Goal: Entertainment & Leisure: Browse casually

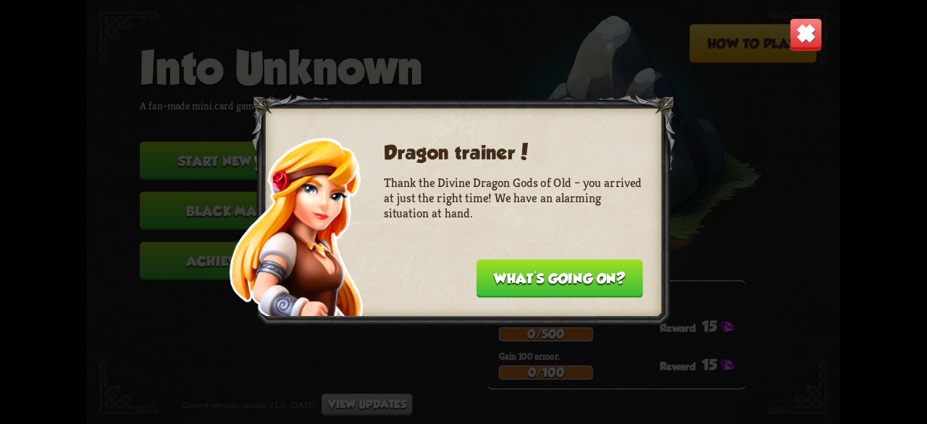
click at [802, 47] on img at bounding box center [805, 33] width 33 height 33
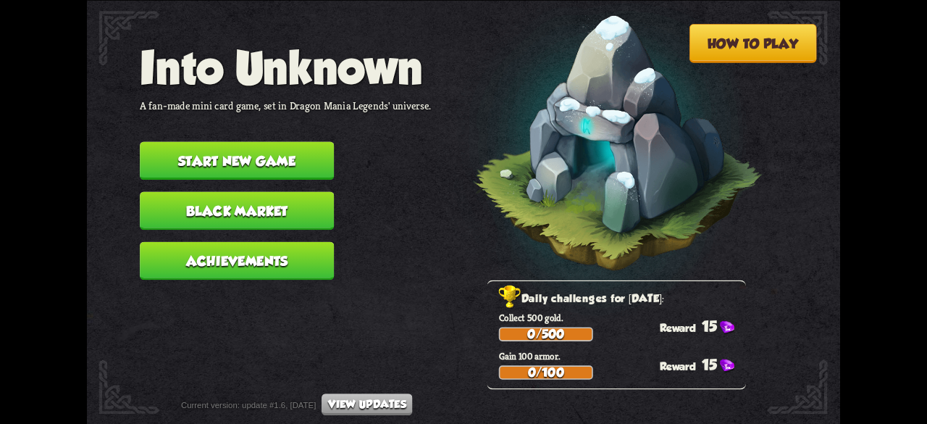
click at [282, 156] on button "Start new game" at bounding box center [237, 160] width 194 height 38
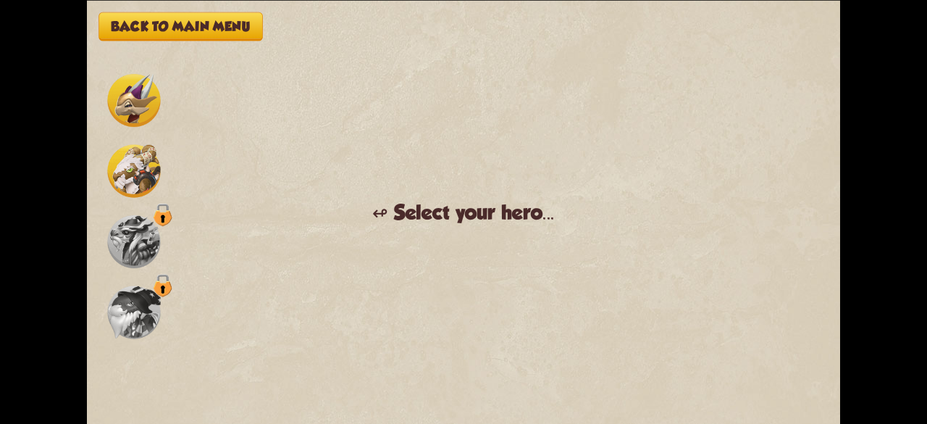
click at [142, 114] on img at bounding box center [133, 100] width 53 height 53
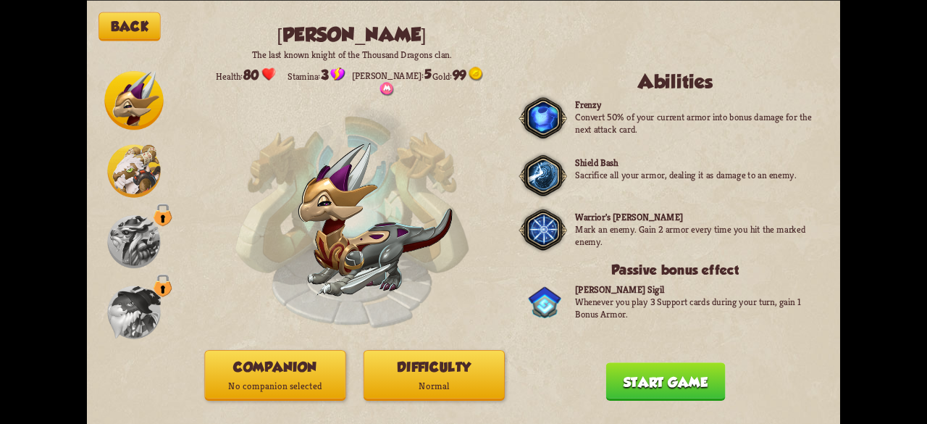
click at [650, 364] on button "Start game" at bounding box center [665, 381] width 119 height 38
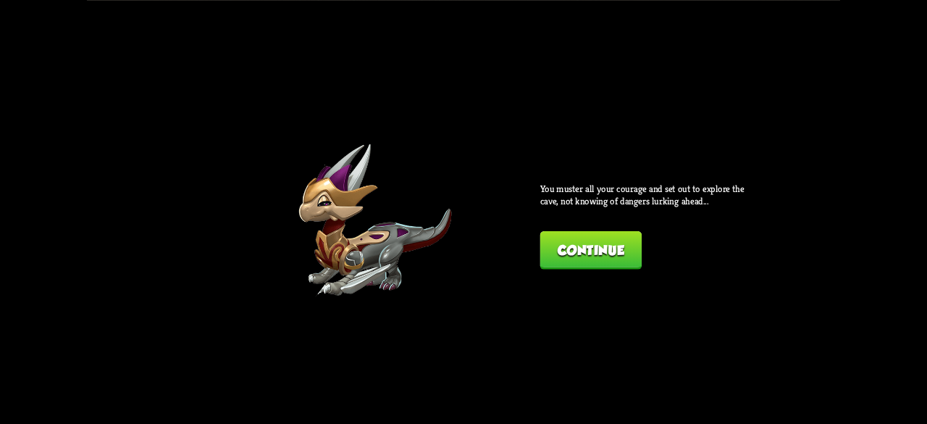
click at [571, 241] on button "Continue" at bounding box center [591, 250] width 102 height 38
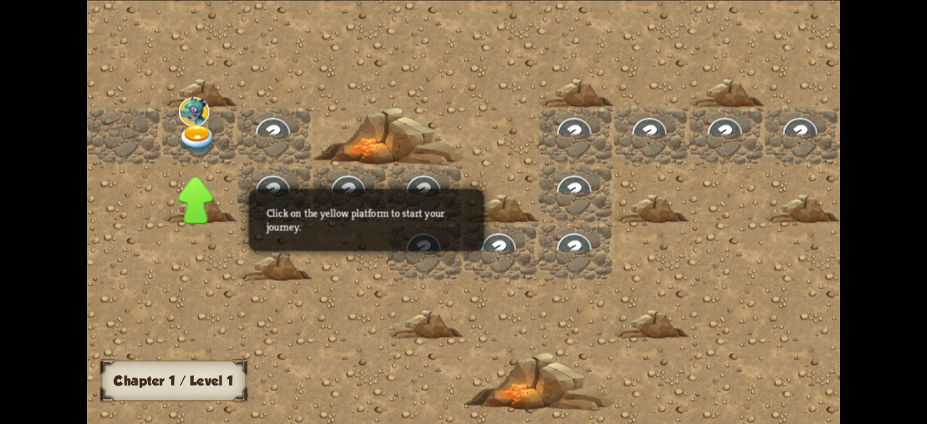
click at [765, 135] on div at bounding box center [802, 135] width 75 height 58
click at [848, 141] on img at bounding box center [876, 138] width 56 height 49
click at [211, 135] on img at bounding box center [198, 140] width 38 height 30
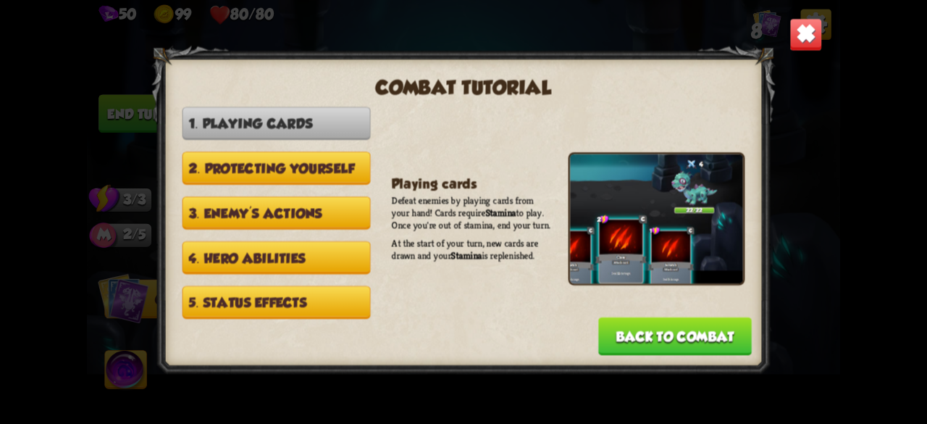
click at [708, 335] on button "Back to combat" at bounding box center [675, 335] width 154 height 38
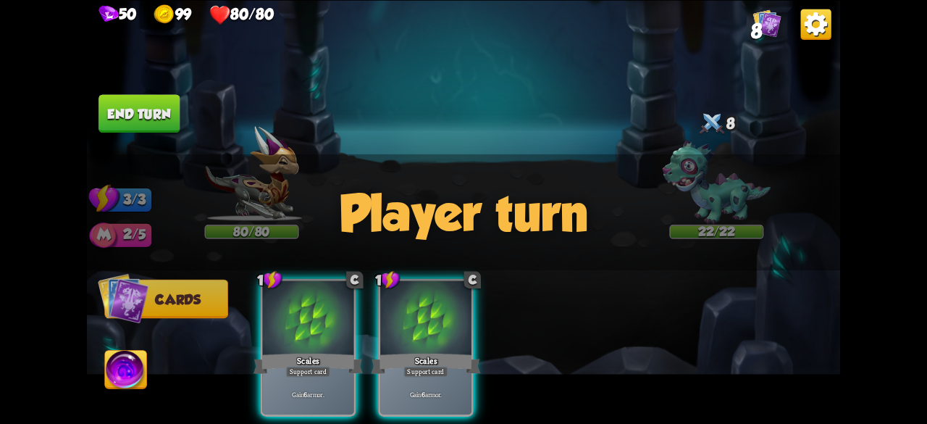
click at [485, 192] on div "Player turn" at bounding box center [463, 212] width 753 height 116
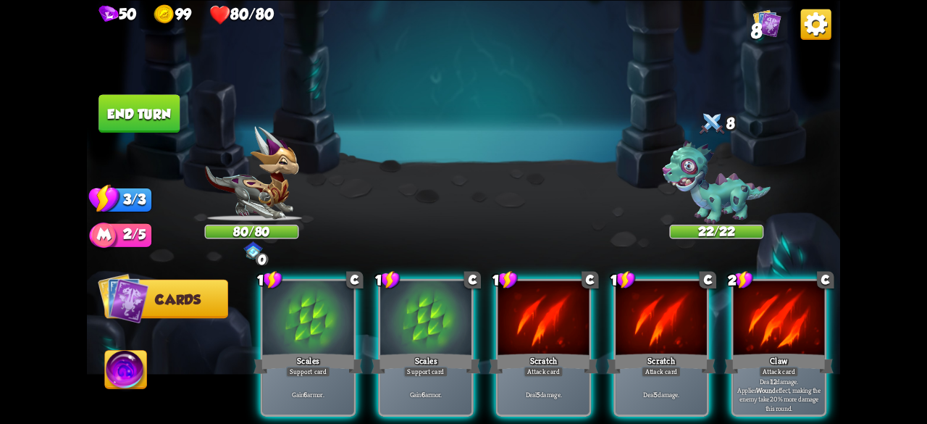
drag, startPoint x: 536, startPoint y: 301, endPoint x: 493, endPoint y: 213, distance: 98.1
click at [493, 213] on div "Select an enemy to attack... You don't have enough stamina to play that card...…" at bounding box center [463, 212] width 753 height 424
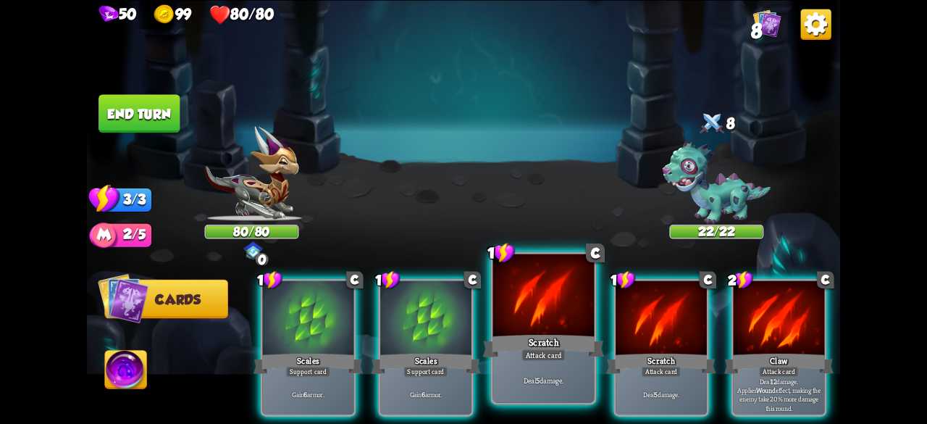
click at [516, 275] on div at bounding box center [543, 295] width 101 height 85
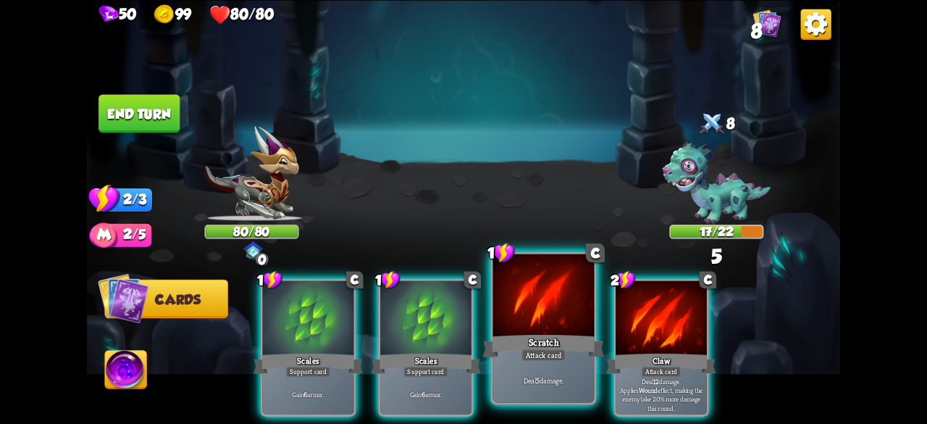
click at [537, 330] on div at bounding box center [543, 295] width 101 height 85
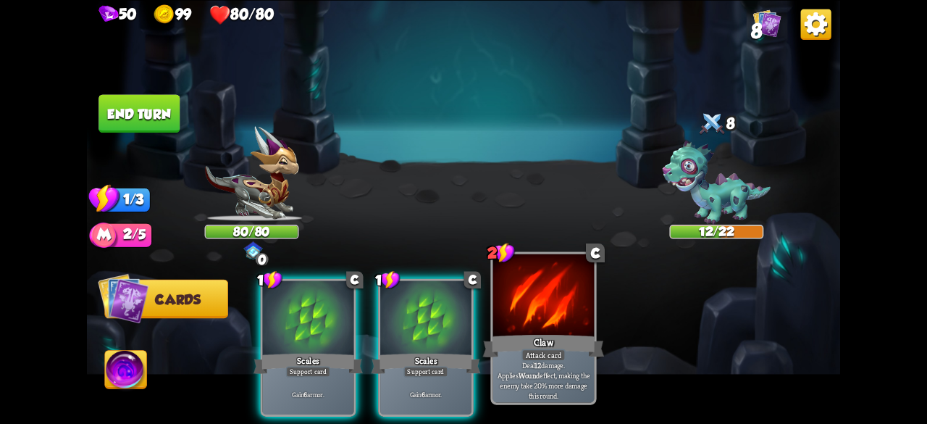
drag, startPoint x: 447, startPoint y: 316, endPoint x: 520, endPoint y: 325, distance: 73.7
click at [520, 325] on div "1 C Scales Support card Gain 6 armor. 1 C Scales Support card Gain 6 armor. 2 C…" at bounding box center [539, 329] width 603 height 188
click at [520, 325] on div at bounding box center [543, 295] width 101 height 85
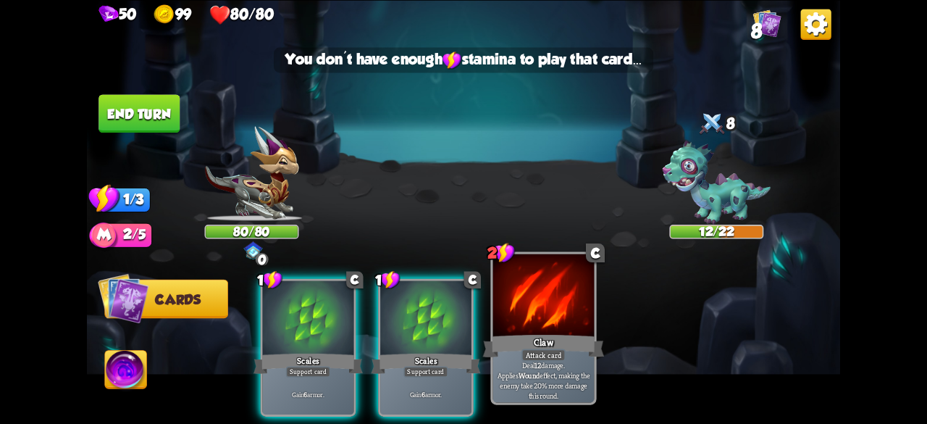
click at [520, 325] on div at bounding box center [543, 295] width 101 height 85
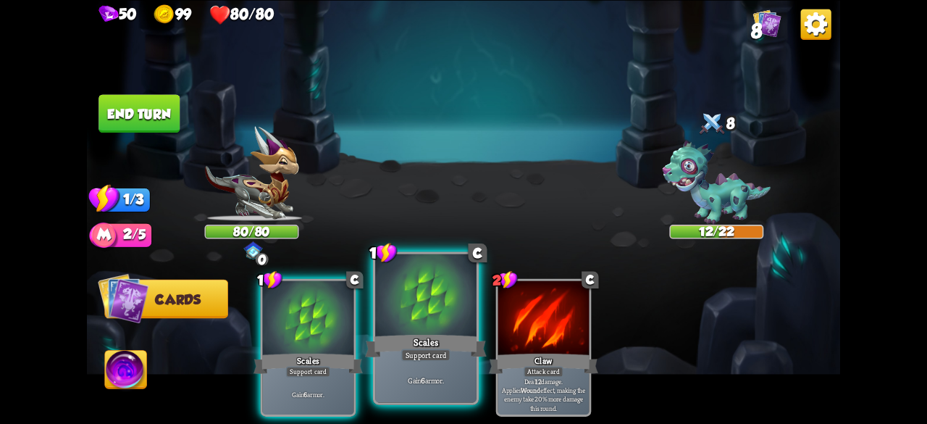
click at [424, 319] on div at bounding box center [425, 295] width 101 height 85
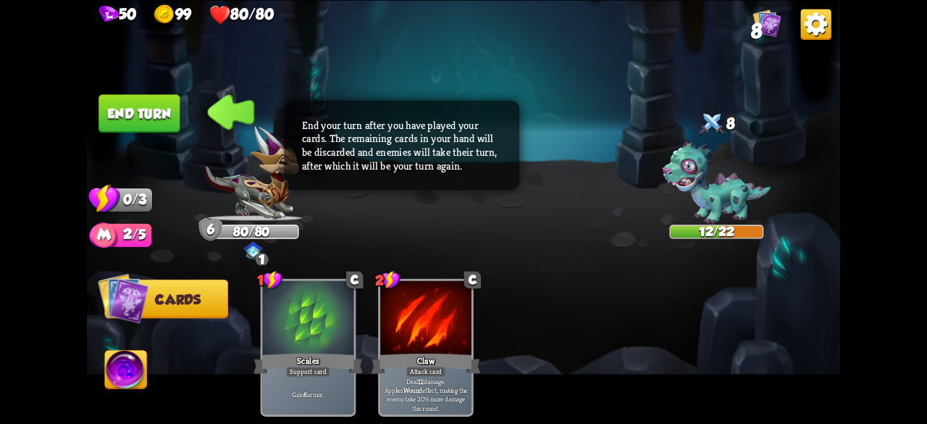
click at [514, 222] on img at bounding box center [463, 212] width 753 height 424
click at [170, 135] on img at bounding box center [463, 212] width 753 height 424
click at [169, 130] on button "End turn" at bounding box center [138, 113] width 81 height 38
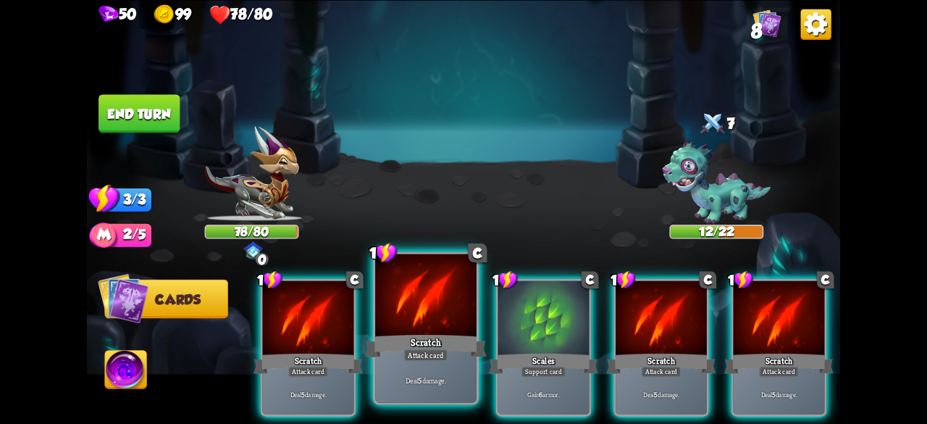
click at [451, 309] on div at bounding box center [425, 295] width 101 height 85
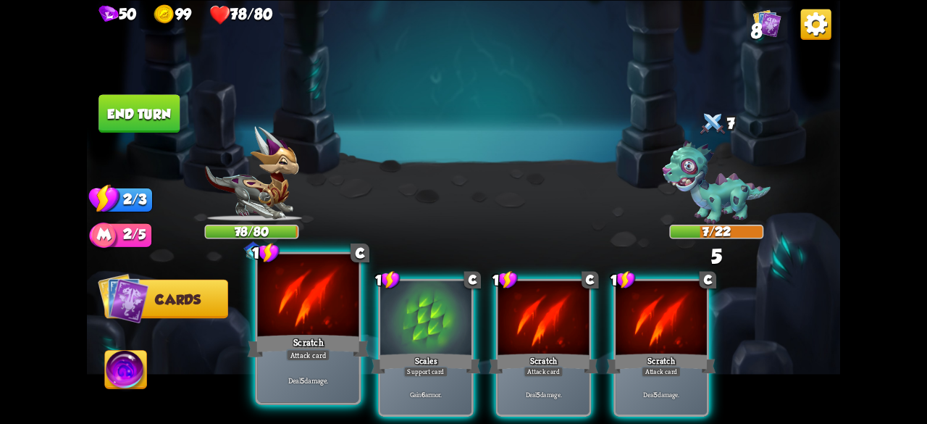
click at [326, 344] on div "Scratch" at bounding box center [309, 345] width 122 height 27
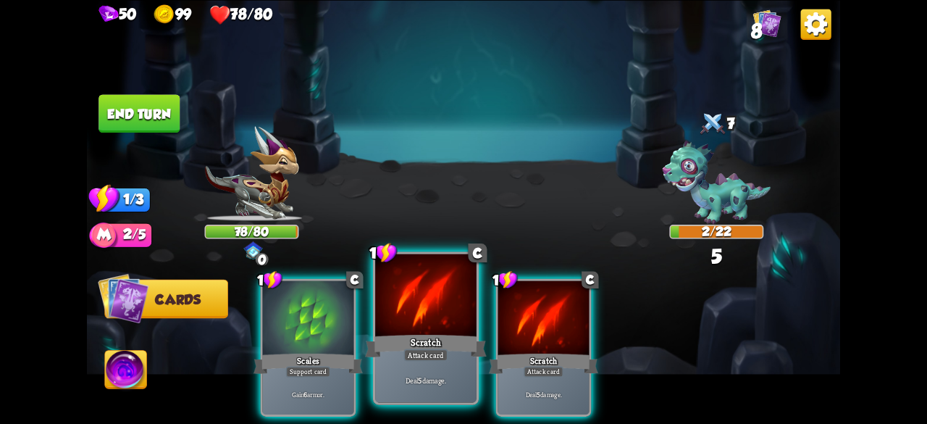
click at [422, 362] on div "Deal 5 damage." at bounding box center [425, 380] width 101 height 44
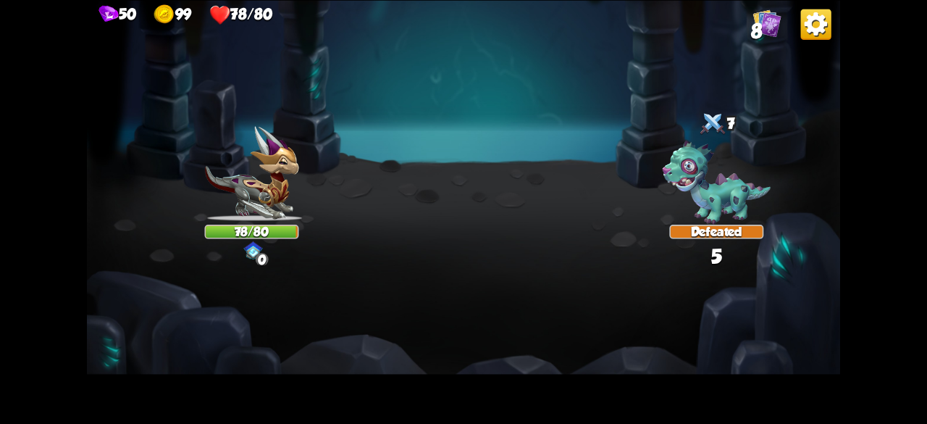
click at [433, 327] on img at bounding box center [463, 212] width 753 height 424
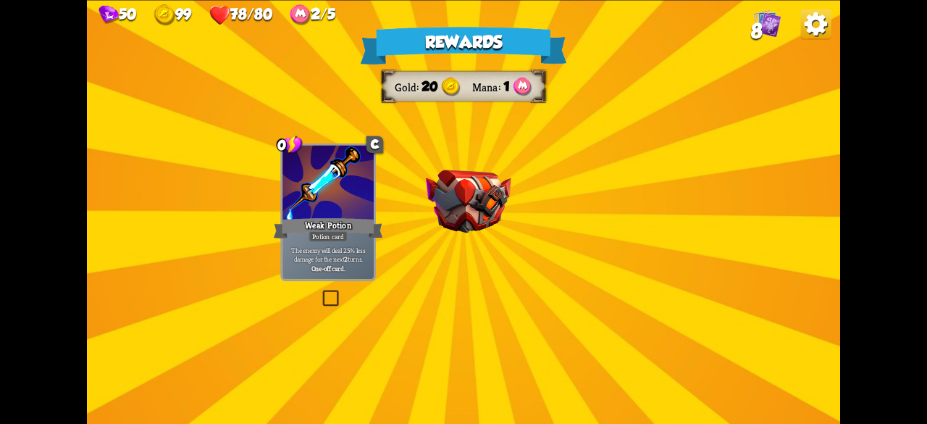
click at [424, 235] on div "Rewards Gold 20 Mana 1 Select a card 0 C Weak Potion Potion card The enemy will…" at bounding box center [463, 212] width 753 height 424
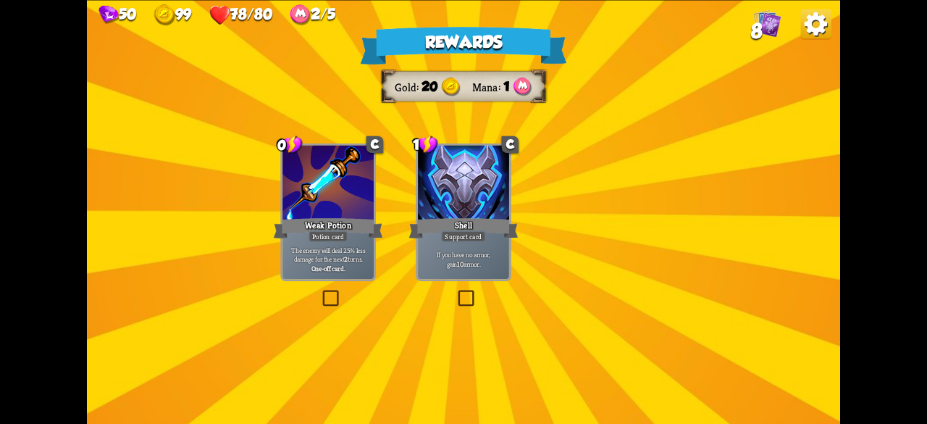
click at [424, 235] on div "Rewards Gold 20 Mana 1 Select a card 0 C Weak Potion Potion card The enemy will…" at bounding box center [463, 212] width 753 height 424
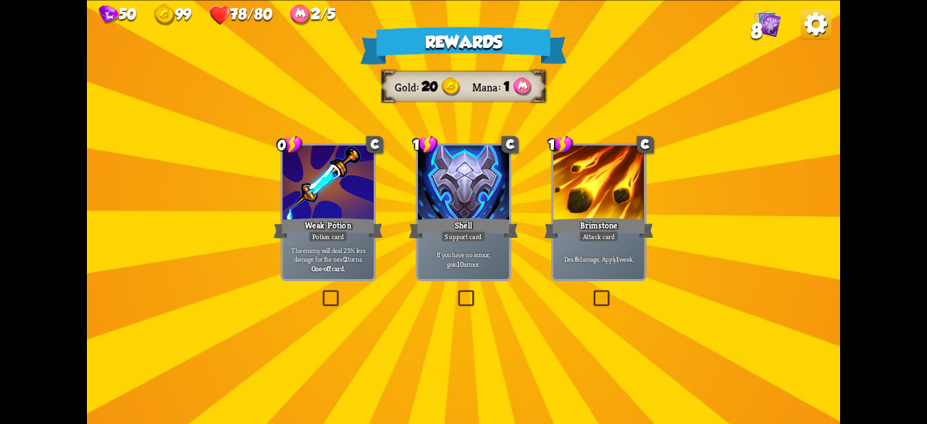
click at [424, 235] on div "Shell" at bounding box center [463, 228] width 109 height 25
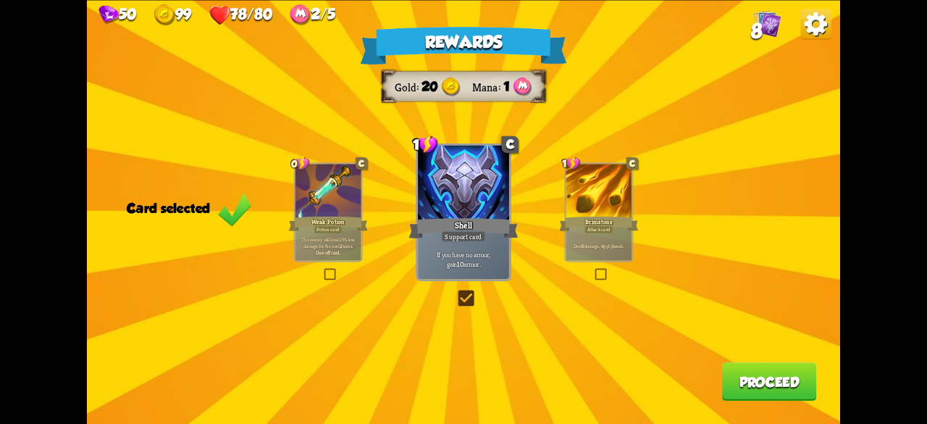
click at [621, 241] on div "Deal 6 damage. Apply 1 weak." at bounding box center [599, 245] width 66 height 29
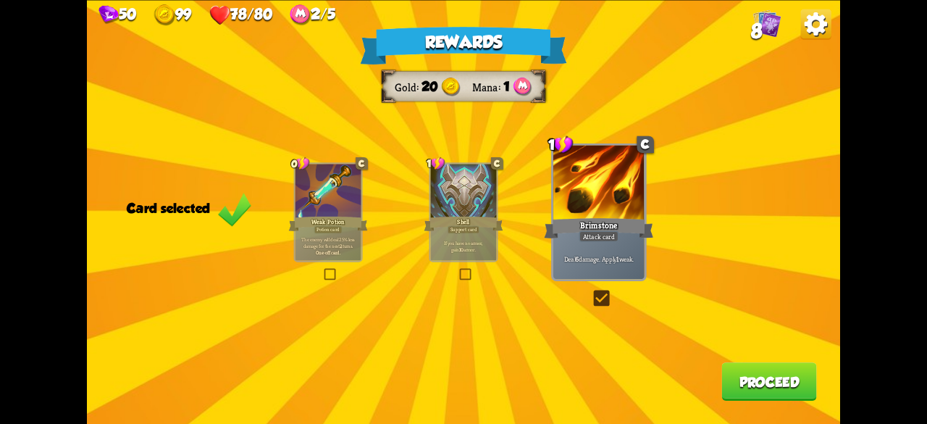
click at [810, 393] on button "Proceed" at bounding box center [768, 381] width 95 height 38
